Goal: Find specific page/section

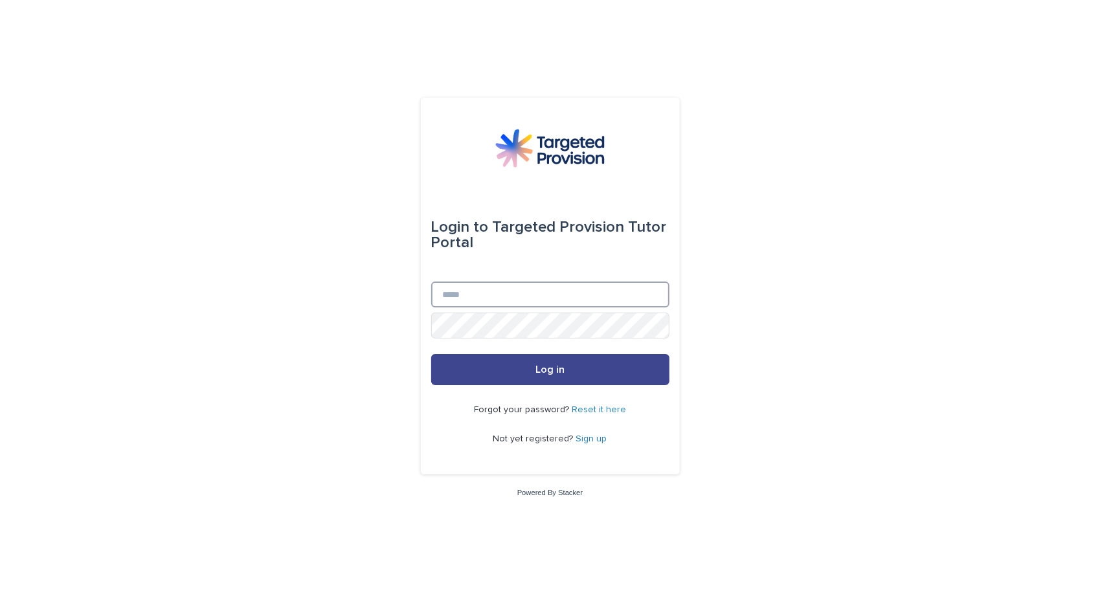
type input "**********"
click at [532, 370] on button "Log in" at bounding box center [550, 369] width 238 height 31
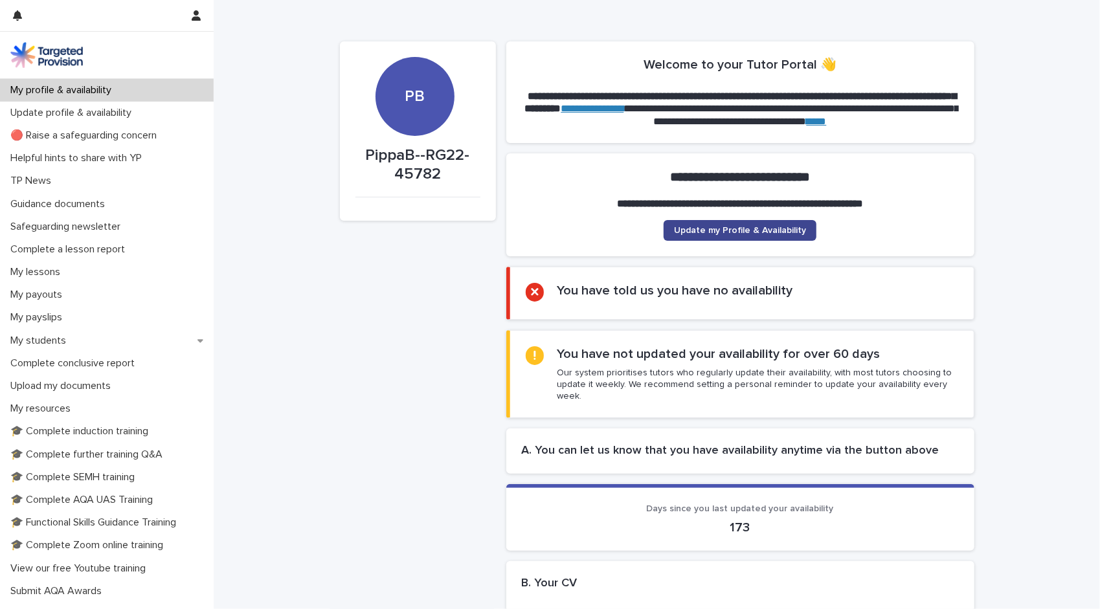
click at [790, 226] on span "Update my Profile & Availability" at bounding box center [740, 230] width 132 height 9
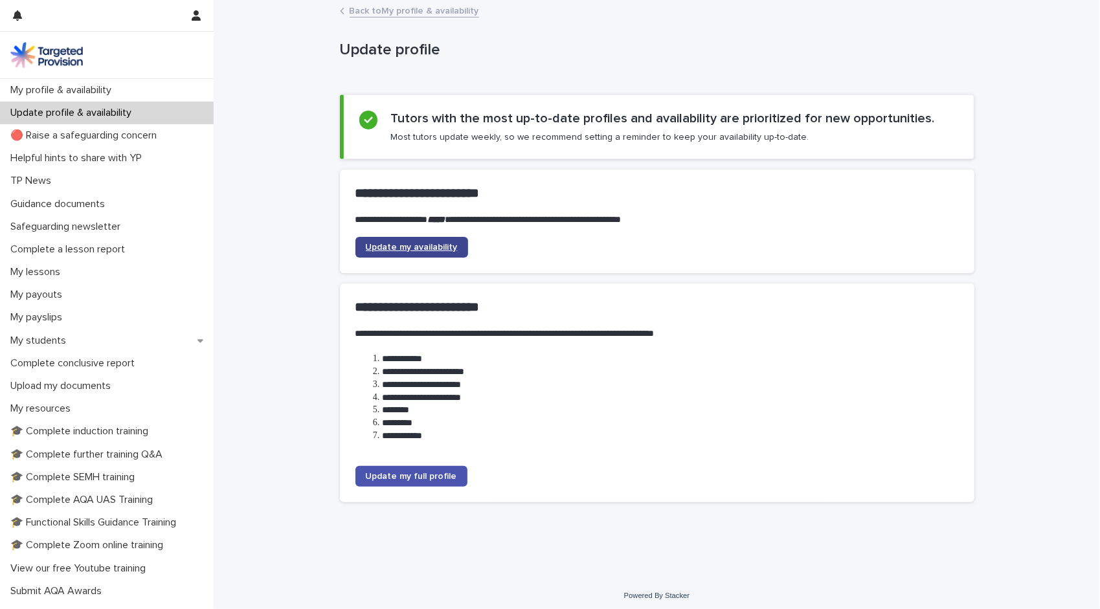
click at [403, 249] on span "Update my availability" at bounding box center [412, 247] width 92 height 9
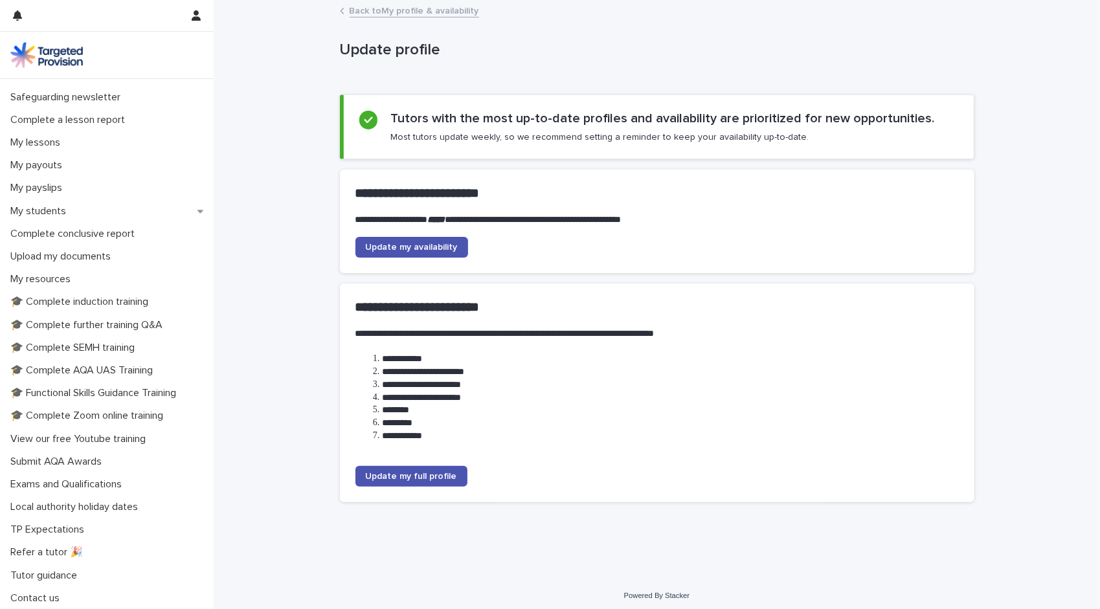
scroll to position [4, 0]
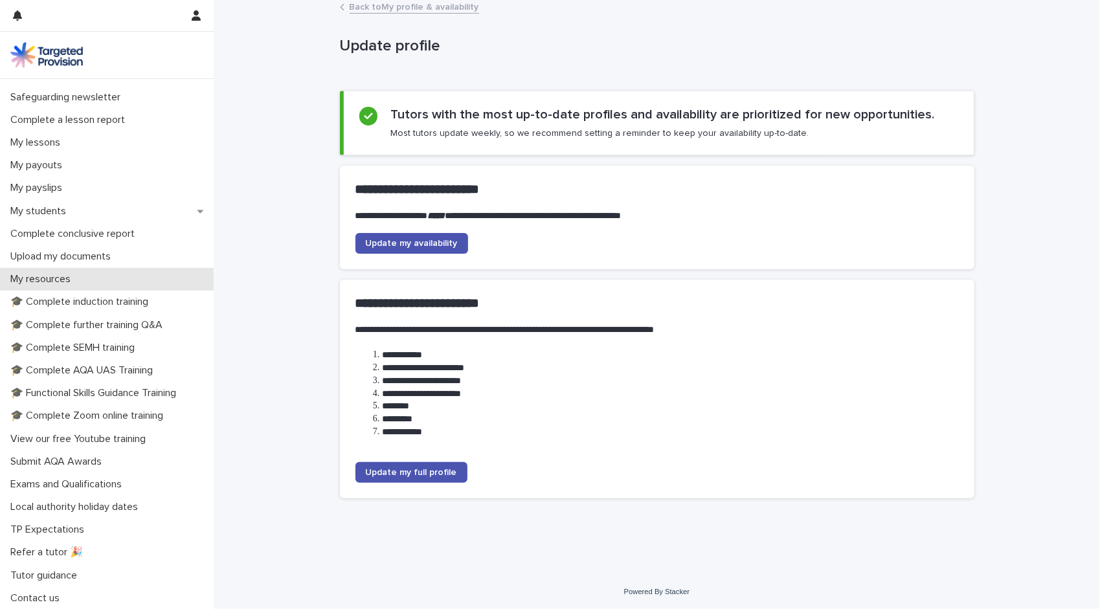
click at [58, 278] on p "My resources" at bounding box center [43, 279] width 76 height 12
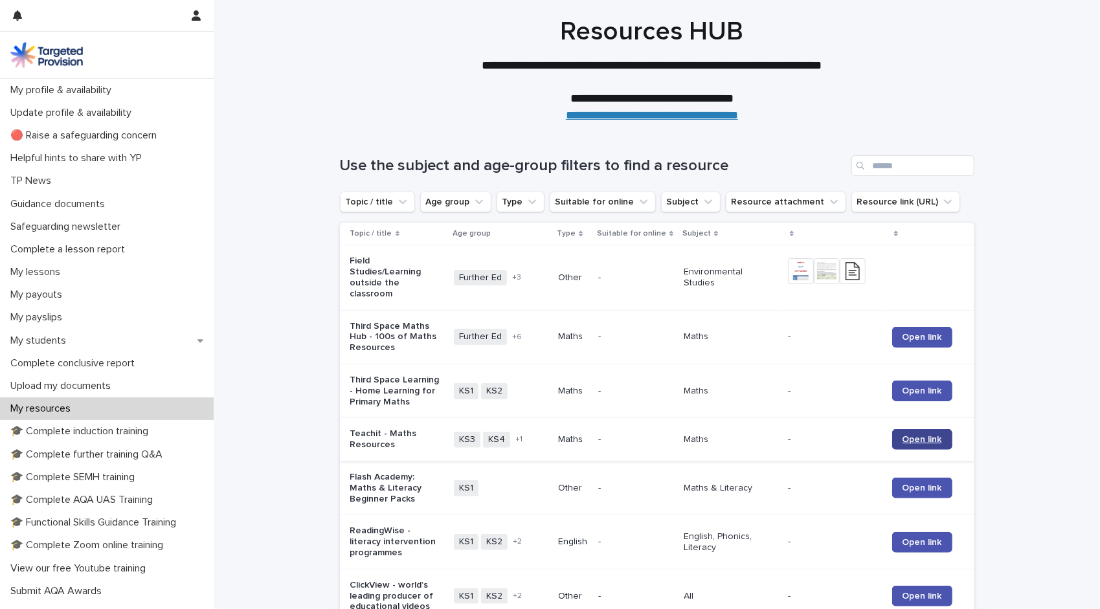
click at [920, 435] on span "Open link" at bounding box center [922, 439] width 39 height 9
